Goal: Information Seeking & Learning: Check status

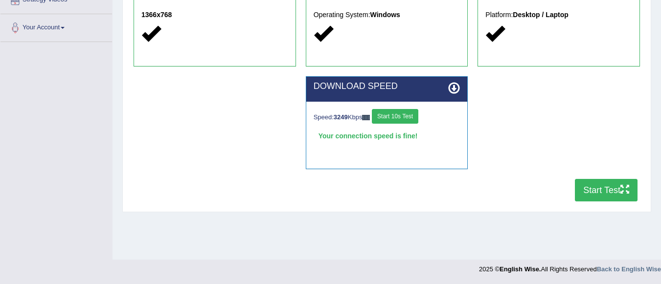
click at [655, 260] on div "2025 © English Wise. All Rights Reserved Back to English Wise" at bounding box center [570, 267] width 182 height 14
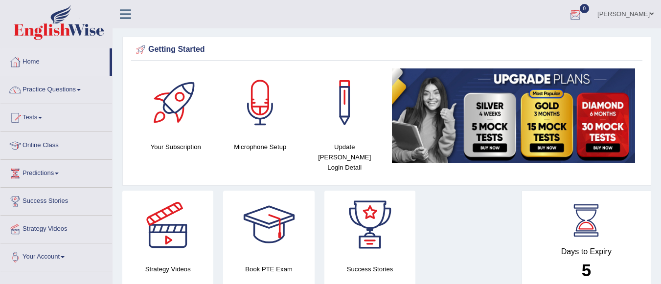
click at [582, 12] on div at bounding box center [575, 14] width 15 height 15
click at [541, 40] on icon at bounding box center [539, 40] width 4 height 7
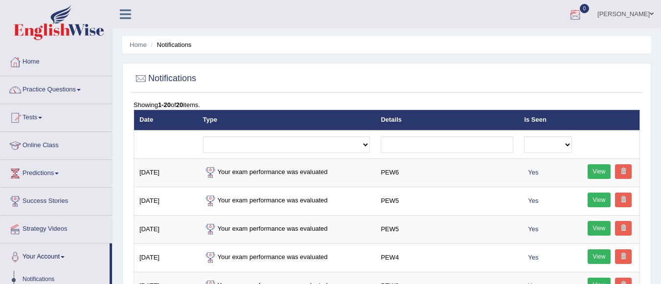
click at [582, 8] on div at bounding box center [575, 14] width 15 height 15
click at [535, 40] on strong "See All Alerts" at bounding box center [513, 41] width 44 height 8
click at [42, 118] on span at bounding box center [40, 118] width 4 height 2
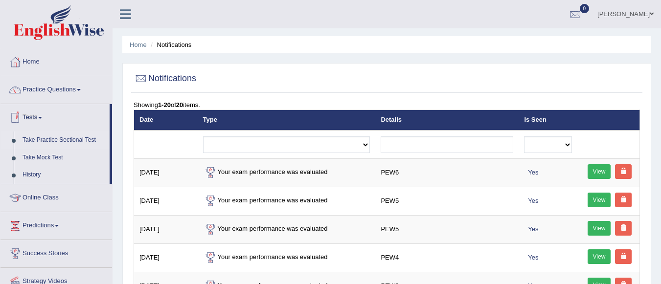
click at [53, 138] on link "Take Practice Sectional Test" at bounding box center [63, 141] width 91 height 18
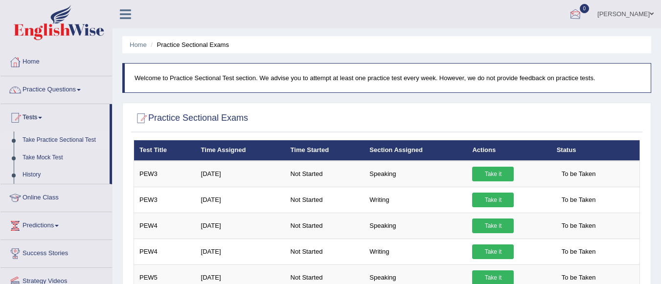
click at [582, 11] on div at bounding box center [575, 14] width 15 height 15
click at [541, 40] on icon at bounding box center [539, 40] width 4 height 7
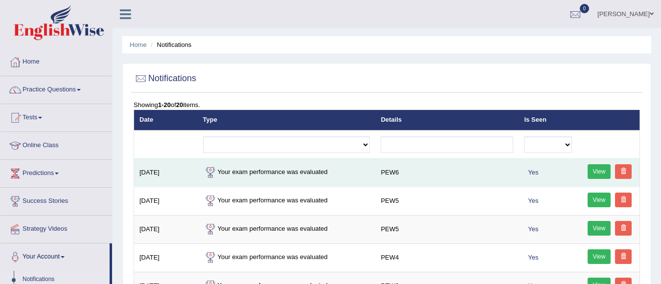
click at [597, 167] on link "View" at bounding box center [598, 171] width 23 height 15
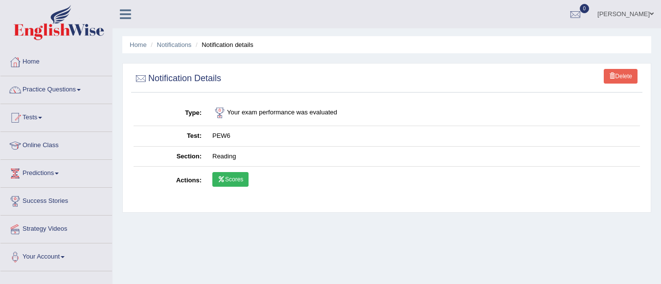
click at [234, 178] on link "Scores" at bounding box center [230, 179] width 36 height 15
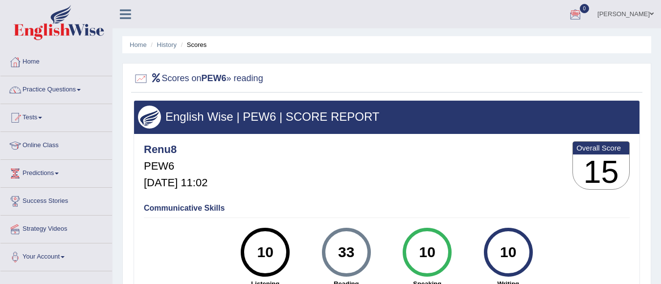
click at [582, 9] on div at bounding box center [575, 14] width 15 height 15
click at [541, 40] on icon at bounding box center [539, 40] width 4 height 7
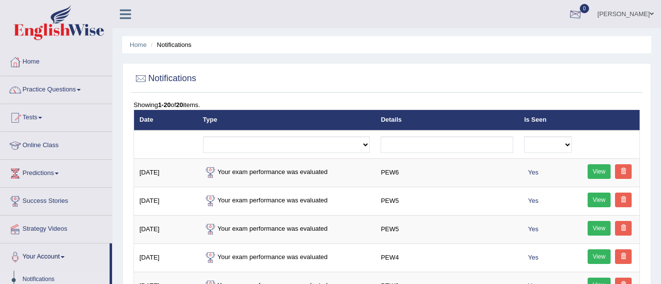
click at [582, 10] on div at bounding box center [575, 14] width 15 height 15
click at [541, 40] on icon at bounding box center [539, 40] width 4 height 7
click at [582, 8] on div at bounding box center [575, 14] width 15 height 15
click at [543, 40] on link "See All Alerts" at bounding box center [516, 41] width 54 height 11
click at [653, 8] on link "[PERSON_NAME]" at bounding box center [625, 12] width 71 height 25
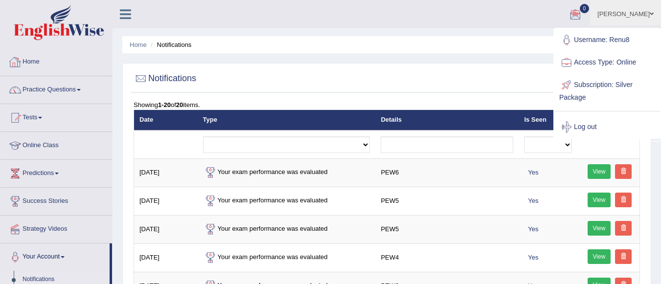
click at [27, 61] on link "Home" at bounding box center [55, 60] width 111 height 24
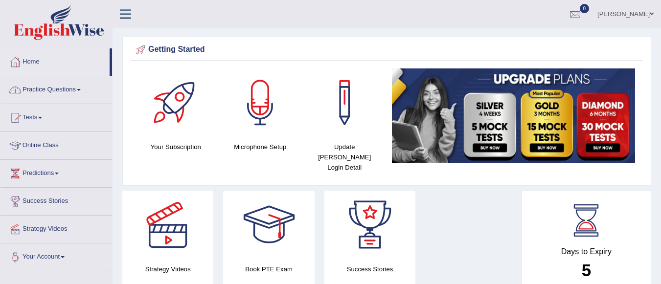
click at [77, 89] on link "Practice Questions" at bounding box center [55, 88] width 111 height 24
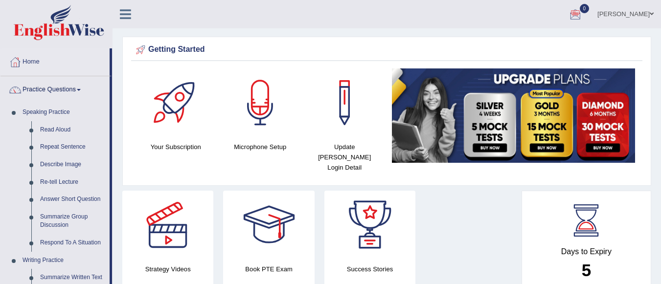
click at [589, 9] on span "0" at bounding box center [585, 8] width 10 height 9
click at [535, 40] on strong "See All Alerts" at bounding box center [513, 41] width 44 height 8
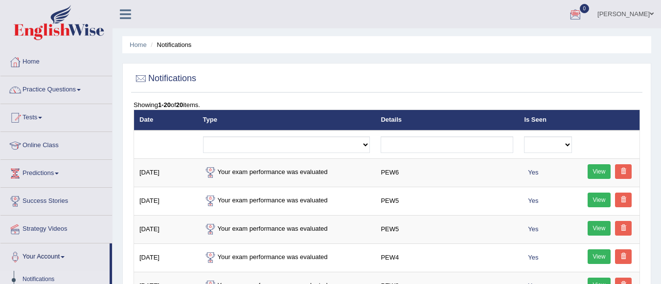
click at [582, 14] on div at bounding box center [575, 14] width 15 height 15
click at [535, 38] on strong "See All Alerts" at bounding box center [513, 41] width 44 height 8
